Goal: Task Accomplishment & Management: Manage account settings

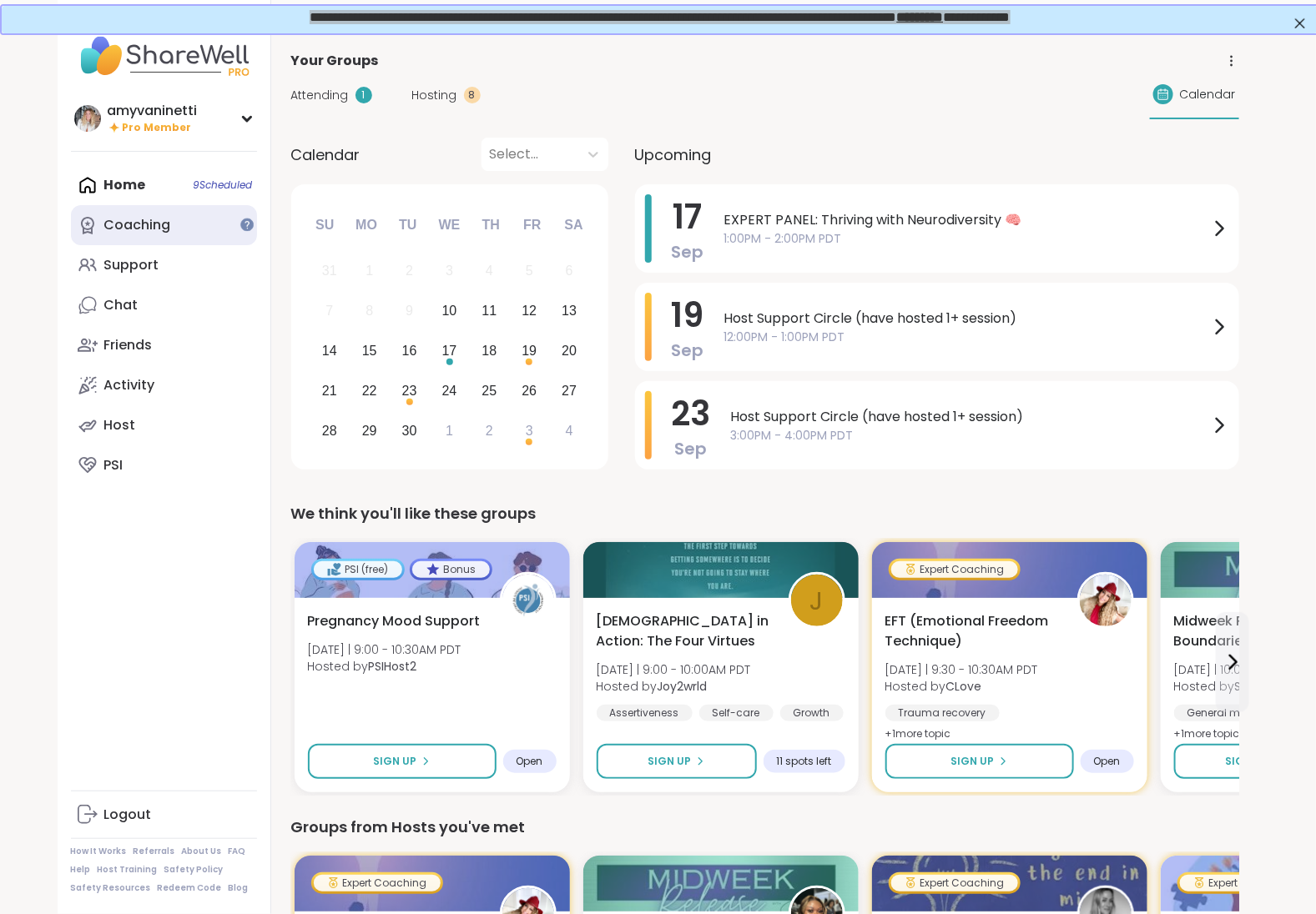
click at [142, 231] on div "Coaching" at bounding box center [137, 225] width 67 height 19
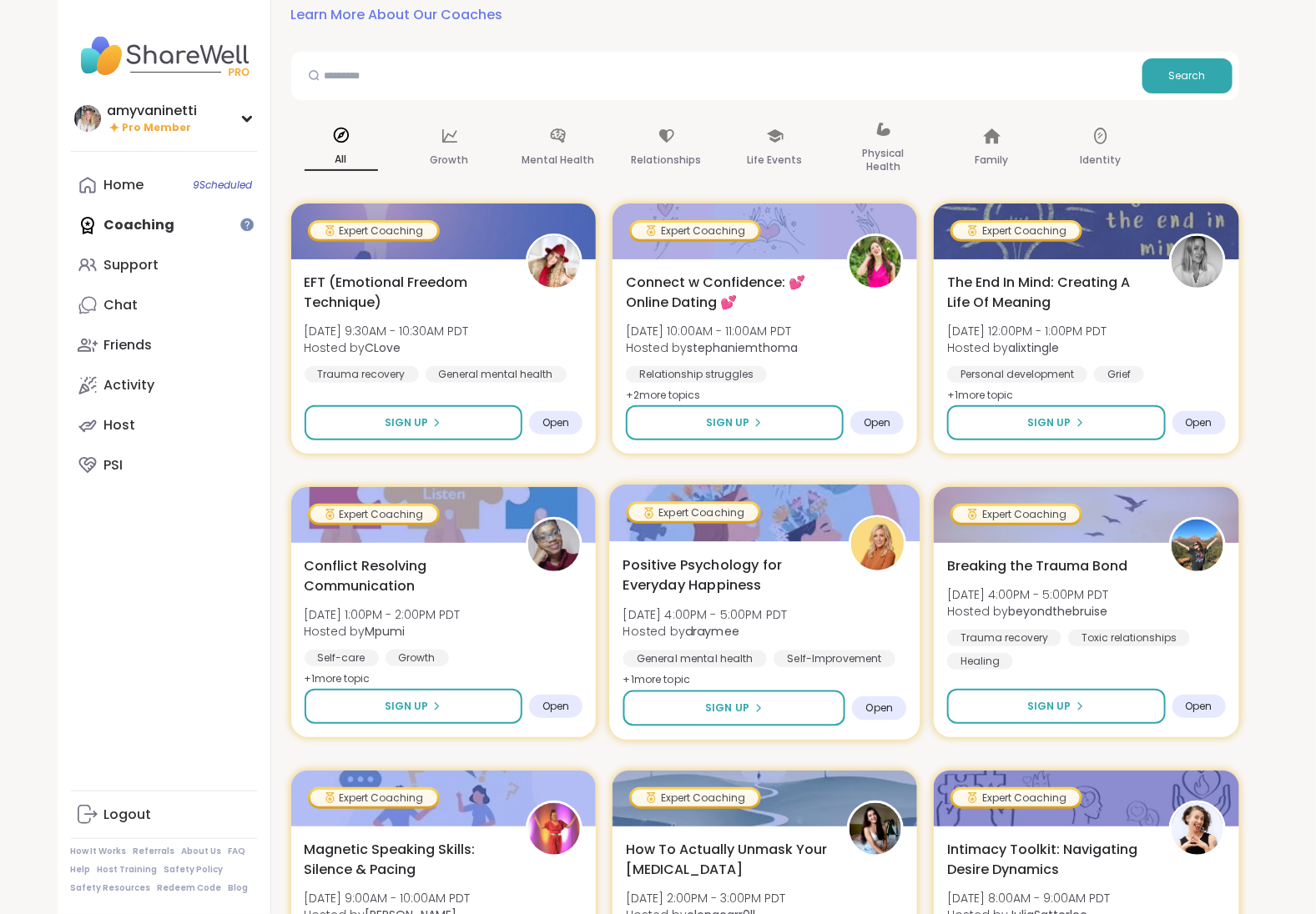
scroll to position [306, 0]
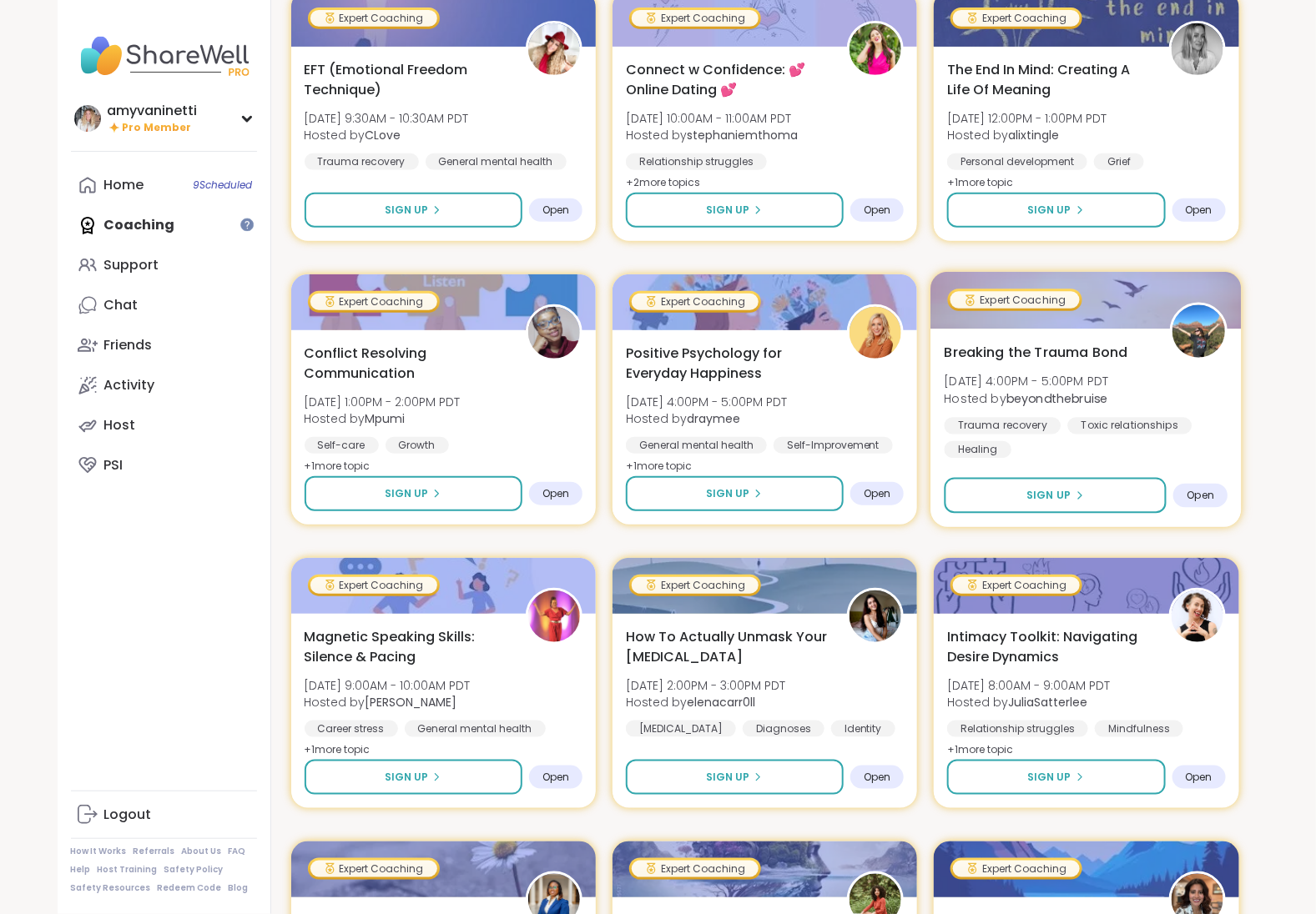
click at [1032, 345] on span "Breaking the Trauma Bond" at bounding box center [1036, 351] width 184 height 20
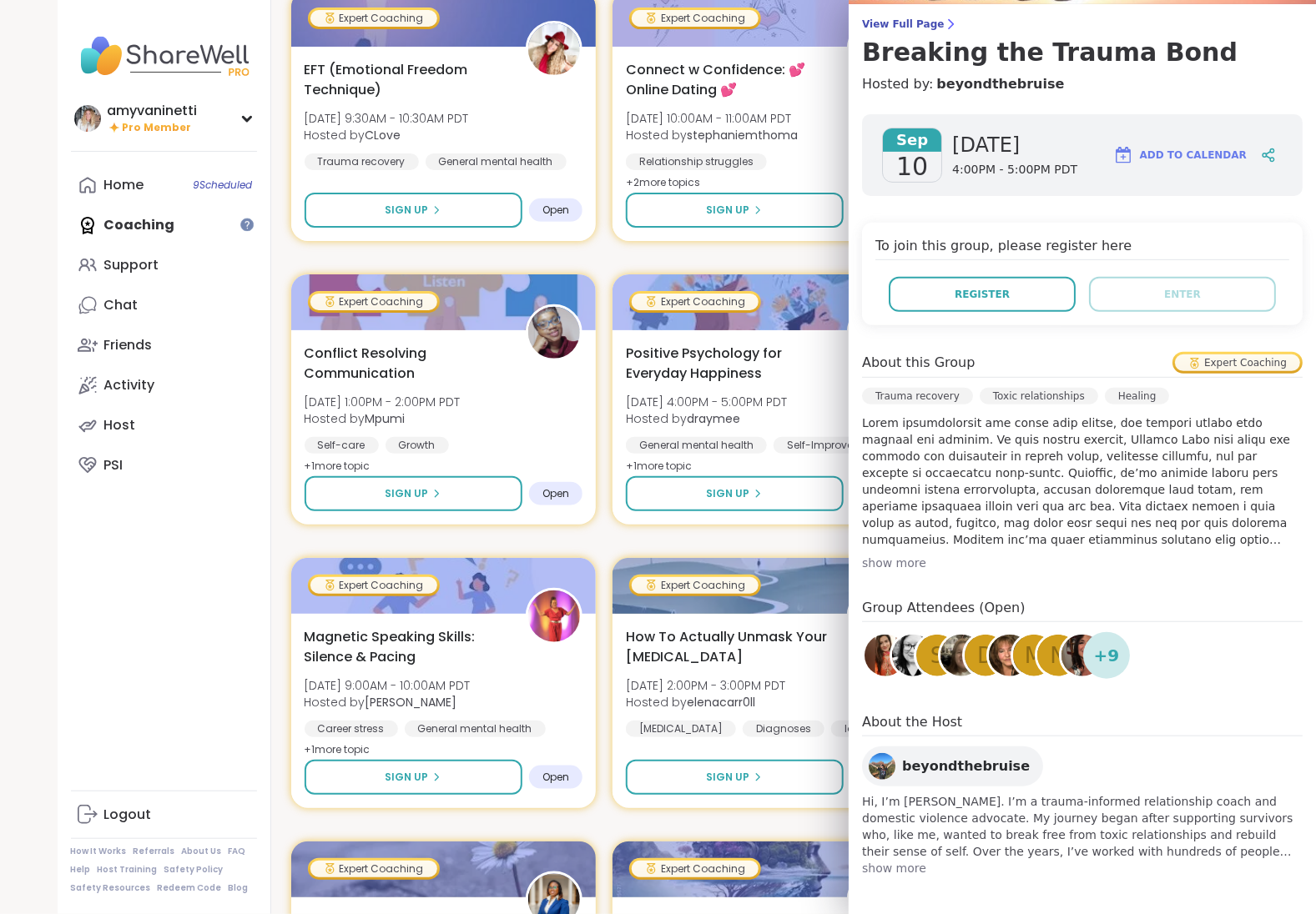
scroll to position [0, 0]
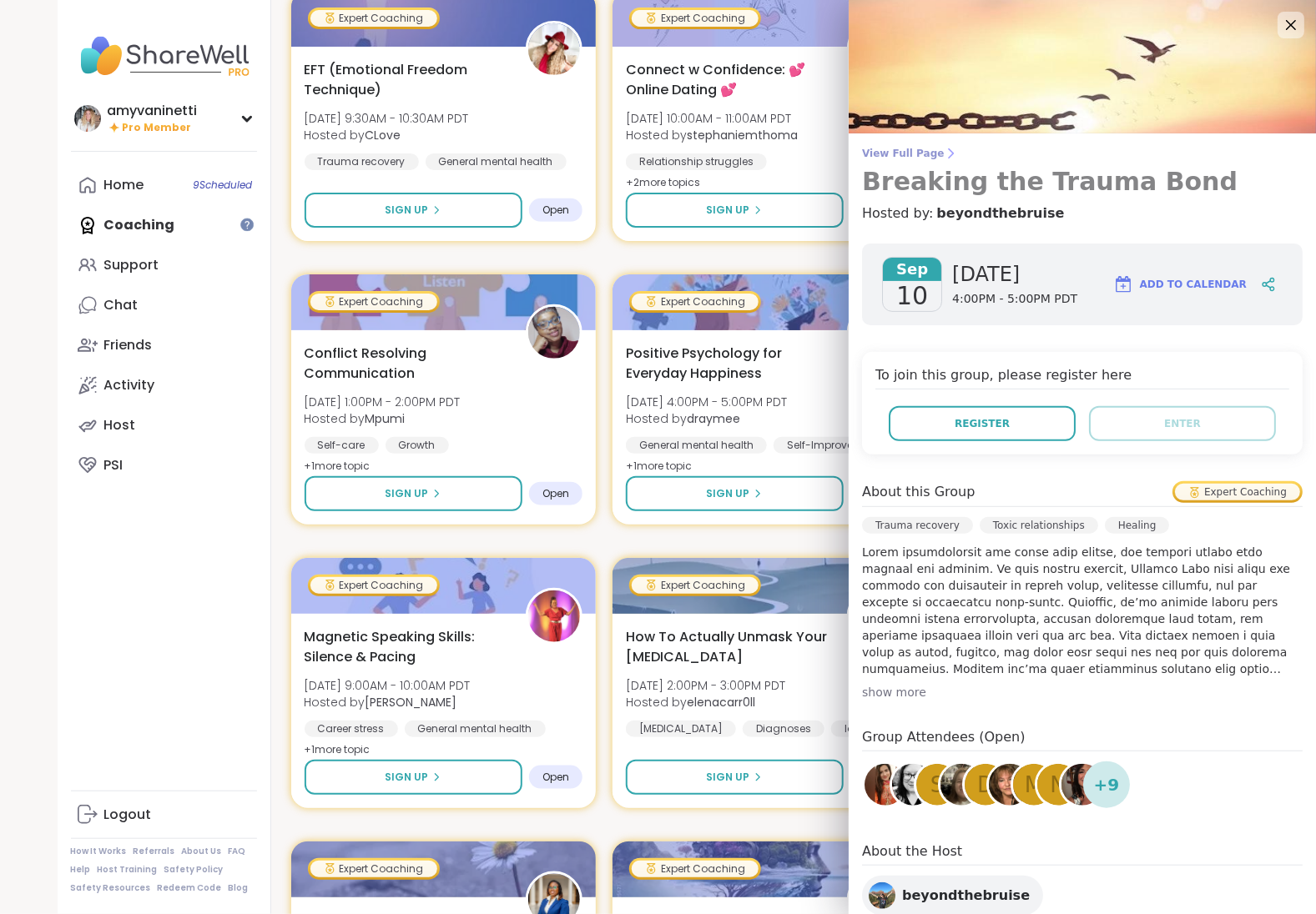
click at [923, 154] on span "View Full Page" at bounding box center [1081, 153] width 440 height 13
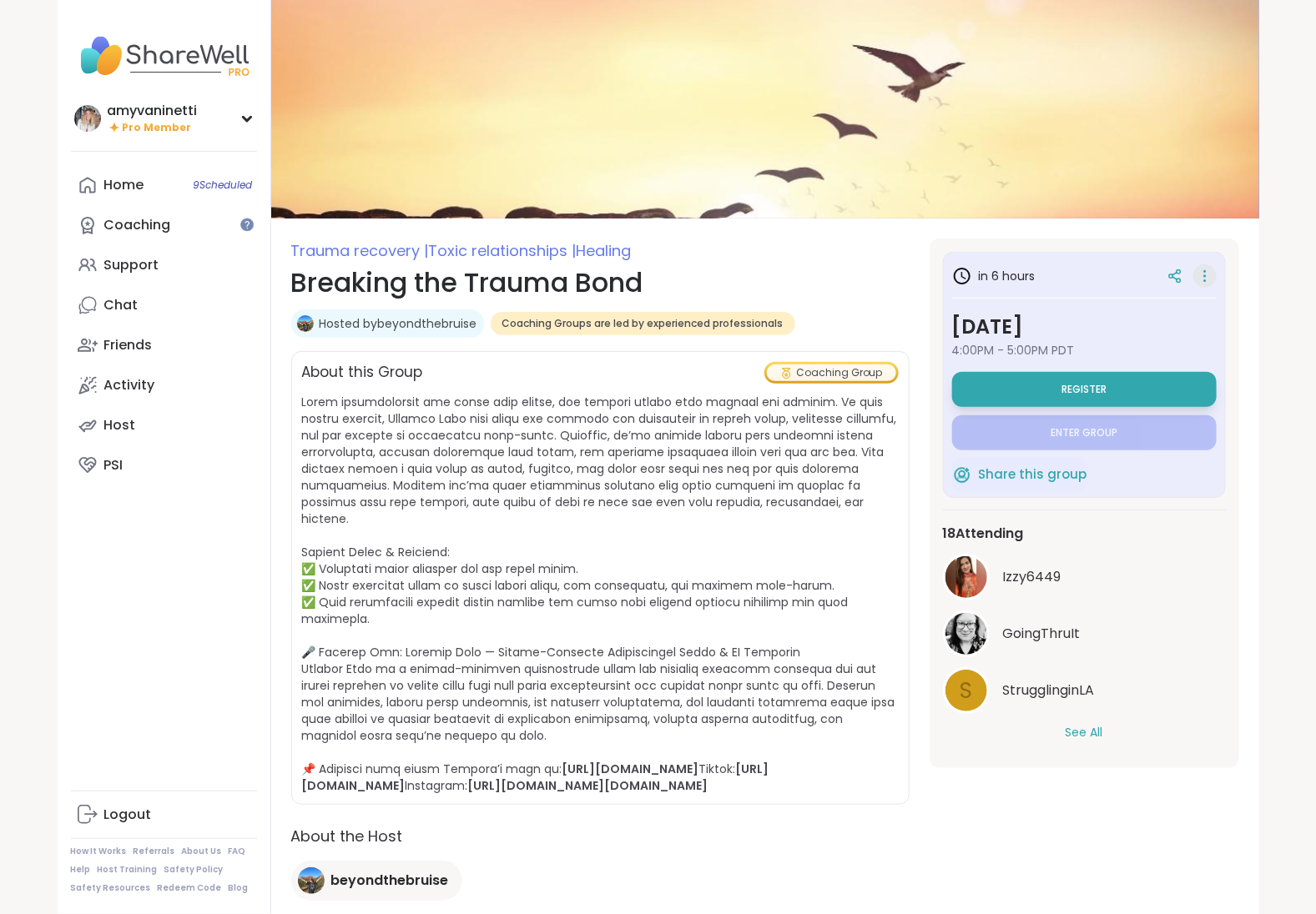
click at [1206, 275] on icon at bounding box center [1205, 276] width 2 height 2
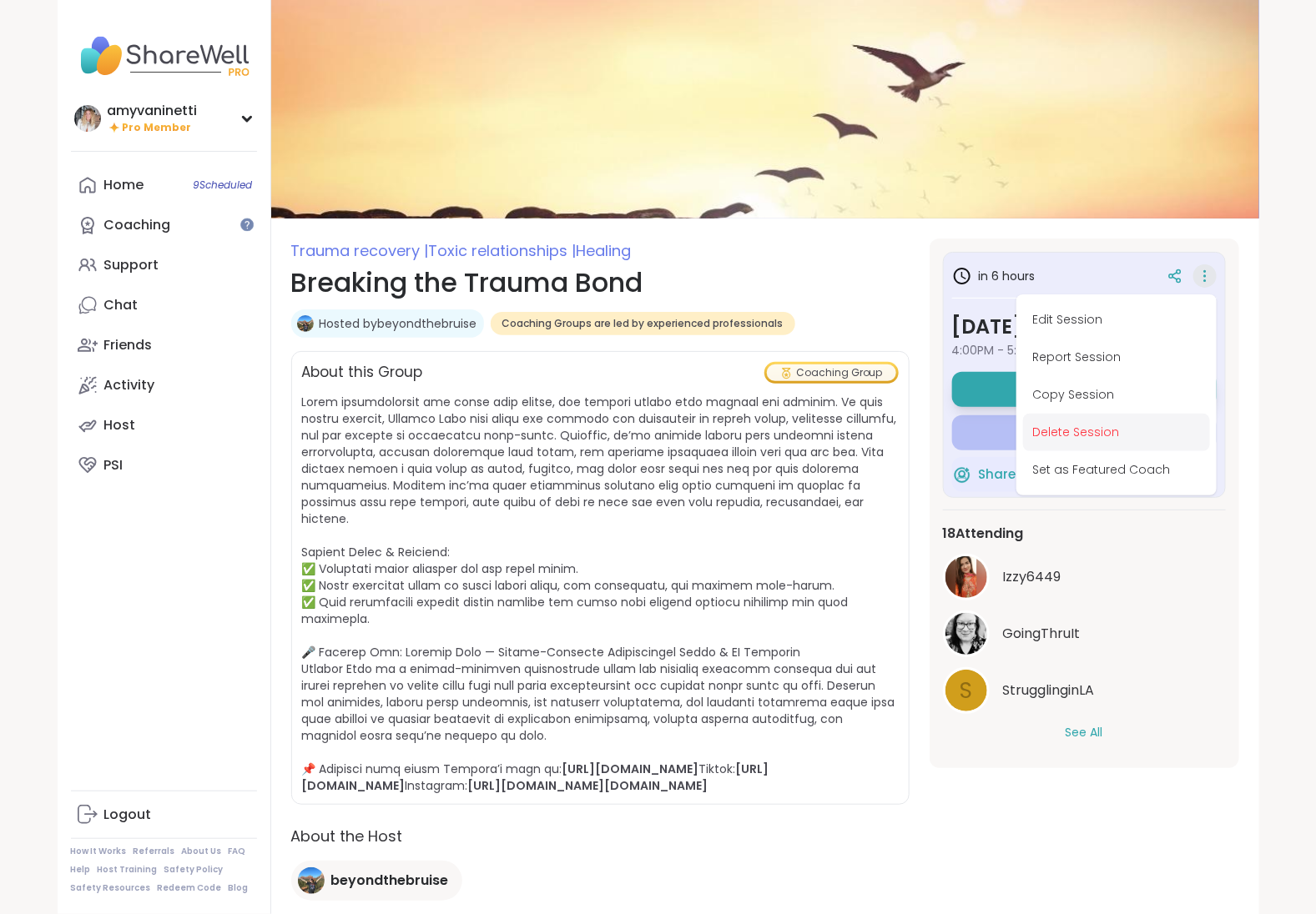
click at [1094, 431] on button "Delete Session" at bounding box center [1116, 433] width 187 height 38
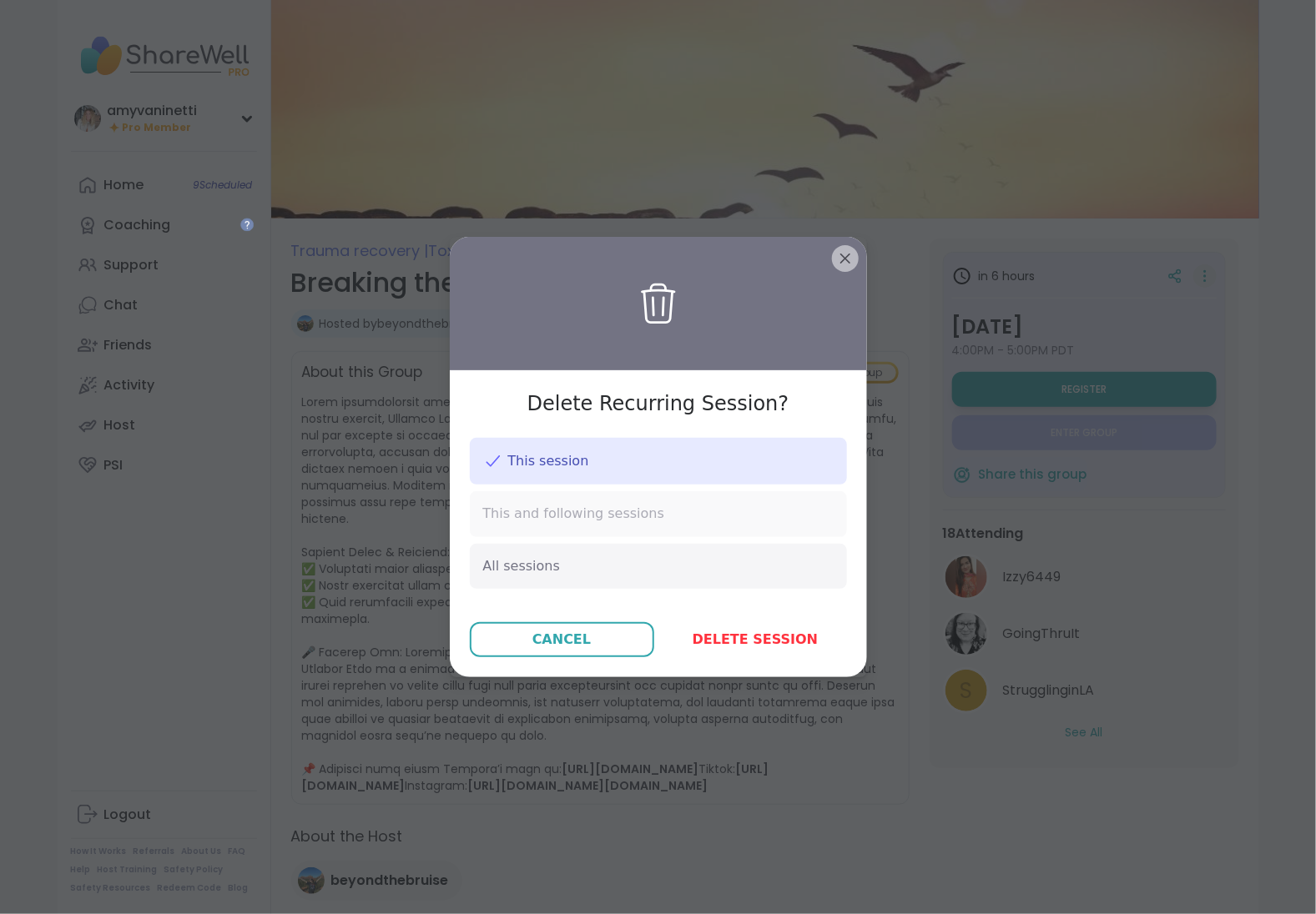
click at [665, 516] on div "This and following sessions" at bounding box center [658, 514] width 377 height 45
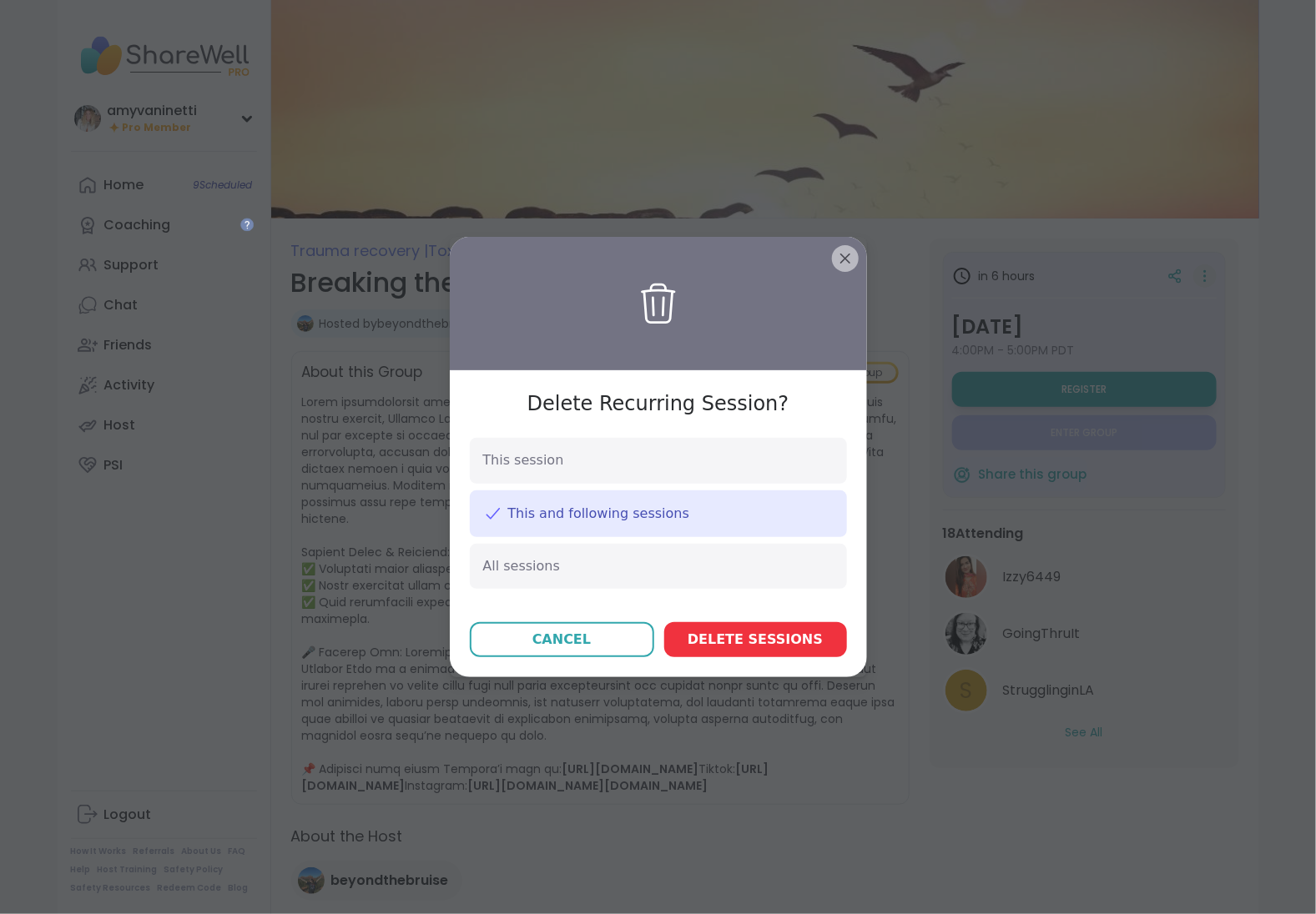
click at [742, 636] on span "Delete session s" at bounding box center [755, 639] width 135 height 20
